Goal: Information Seeking & Learning: Learn about a topic

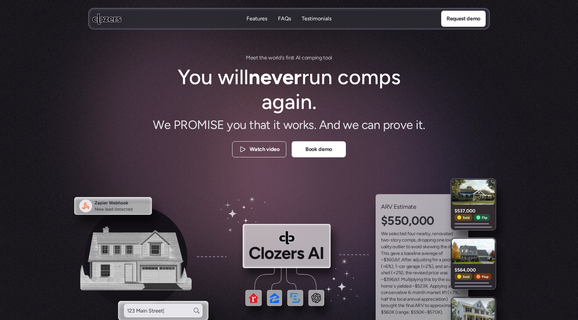
click at [283, 17] on p "FAQs" at bounding box center [284, 18] width 13 height 7
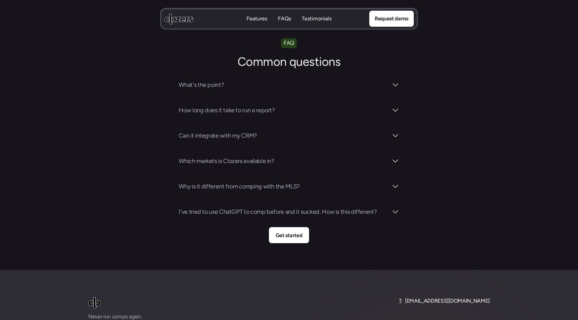
scroll to position [2347, 0]
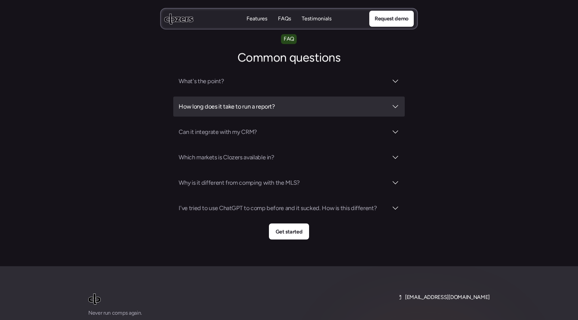
click at [395, 103] on div at bounding box center [395, 107] width 8 height 8
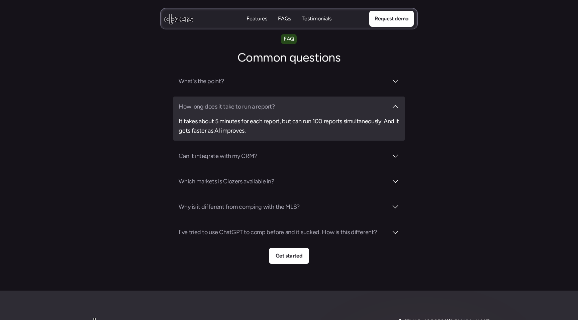
click at [395, 103] on div at bounding box center [395, 107] width 8 height 8
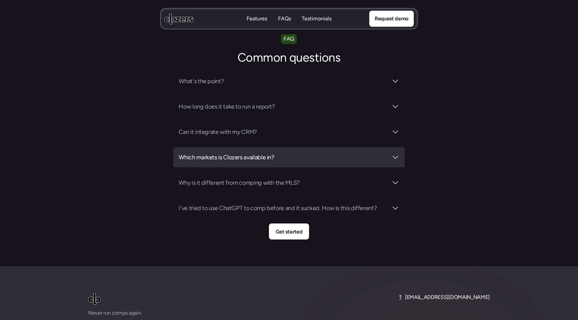
click at [394, 148] on div "Which markets is Clozers available in?" at bounding box center [288, 158] width 231 height 20
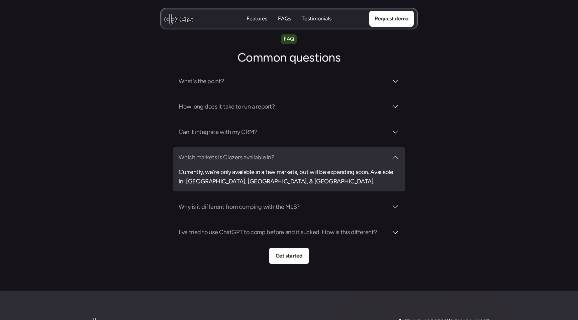
click at [394, 148] on div "Which markets is Clozers available in? Currently, we're only available in a few…" at bounding box center [288, 170] width 231 height 44
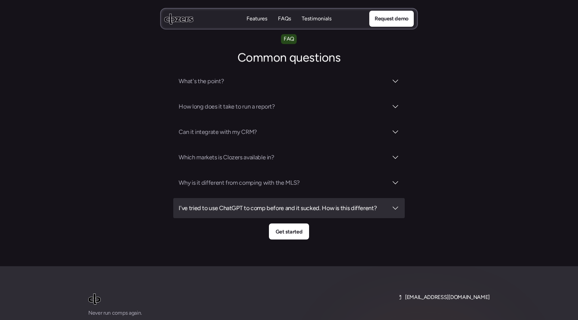
click at [394, 204] on div at bounding box center [395, 208] width 8 height 8
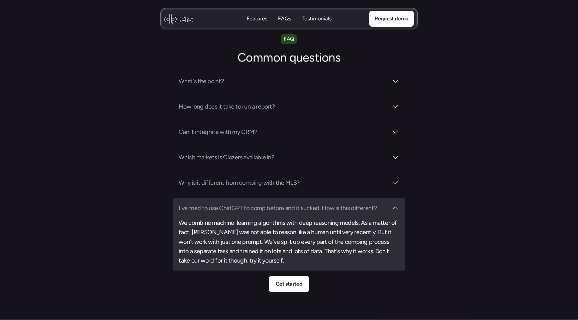
click at [394, 204] on div at bounding box center [395, 208] width 8 height 8
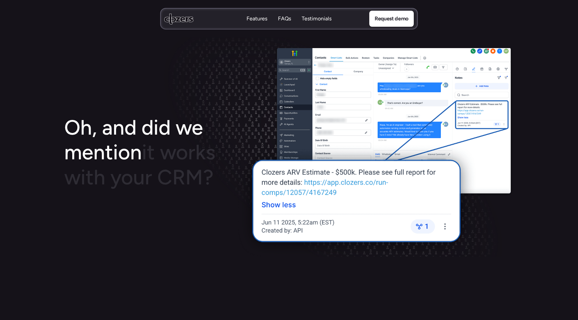
scroll to position [891, 0]
click at [253, 17] on p "Features" at bounding box center [257, 18] width 21 height 7
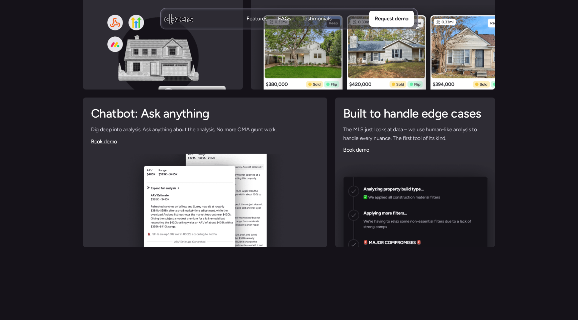
scroll to position [1719, 0]
